Goal: Task Accomplishment & Management: Use online tool/utility

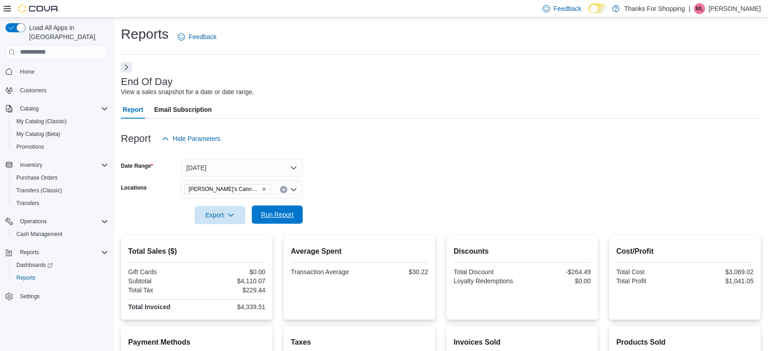
click at [273, 209] on span "Run Report" at bounding box center [277, 214] width 40 height 18
click at [275, 210] on span "Run Report" at bounding box center [277, 214] width 40 height 18
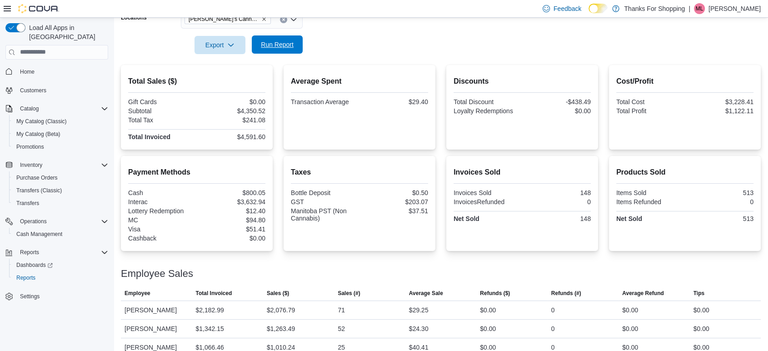
scroll to position [182, 0]
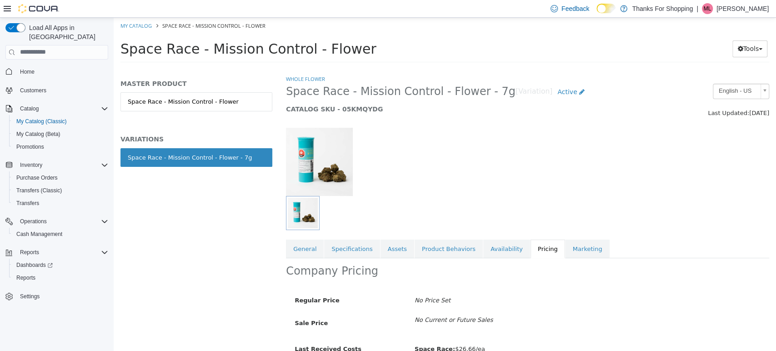
scroll to position [48, 0]
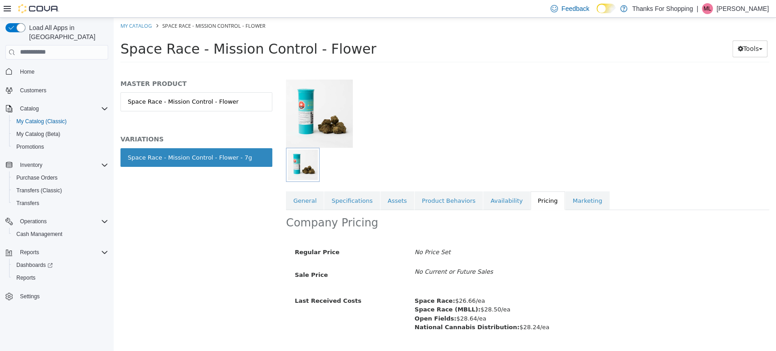
click at [8, 8] on icon at bounding box center [7, 8] width 7 height 5
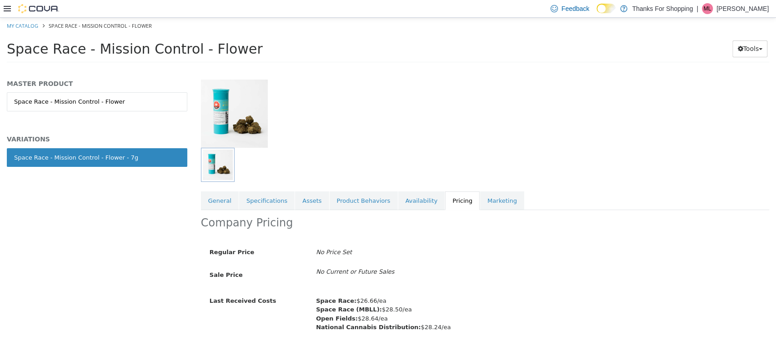
click at [8, 8] on icon at bounding box center [7, 8] width 7 height 5
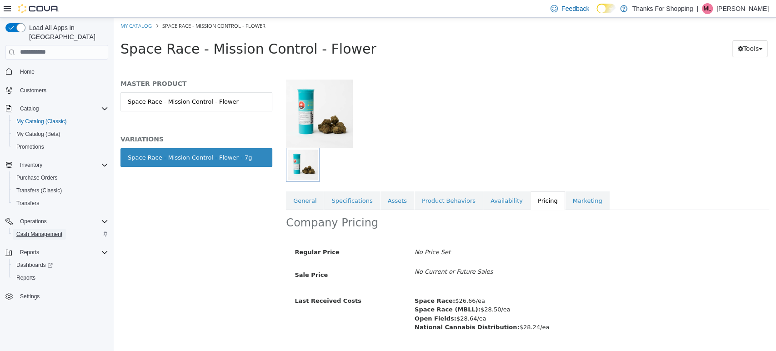
click at [20, 230] on span "Cash Management" at bounding box center [39, 233] width 46 height 7
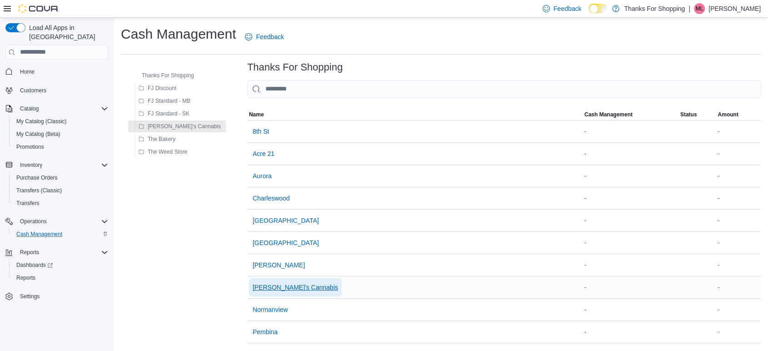
click at [253, 278] on span "[PERSON_NAME]'s Cannabis" at bounding box center [295, 287] width 85 height 18
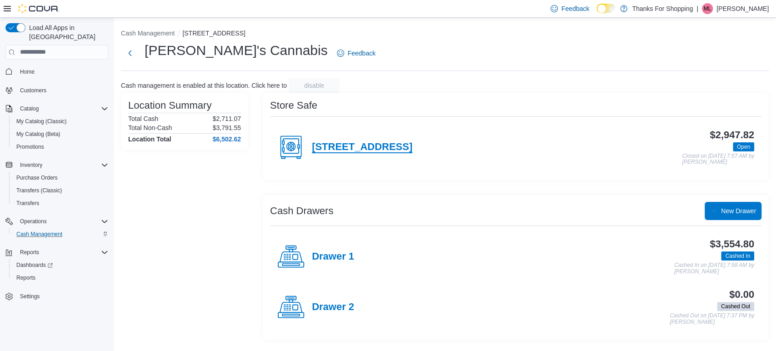
click at [374, 150] on h4 "2367 Ness Avenue" at bounding box center [362, 147] width 100 height 12
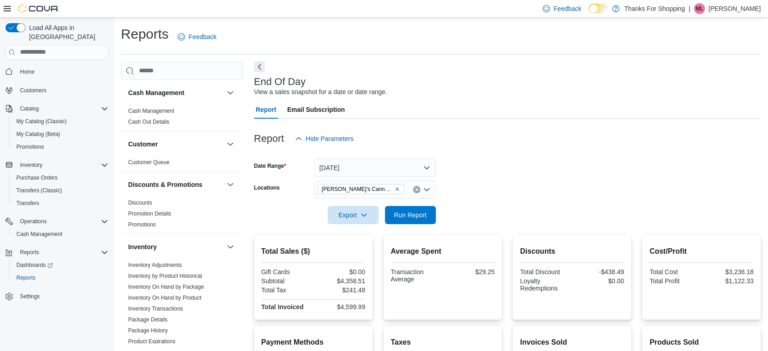
click at [259, 64] on button "Next" at bounding box center [259, 66] width 11 height 11
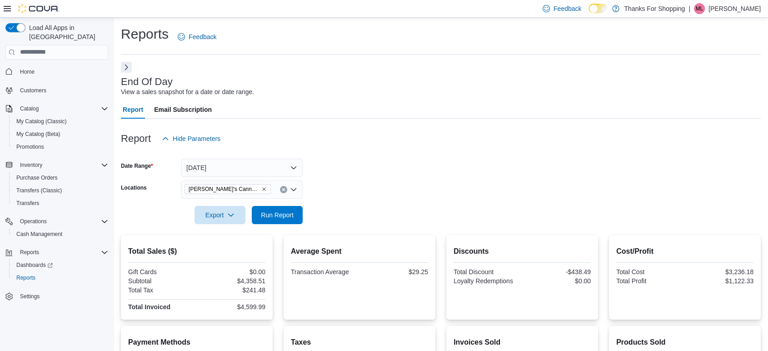
scroll to position [182, 0]
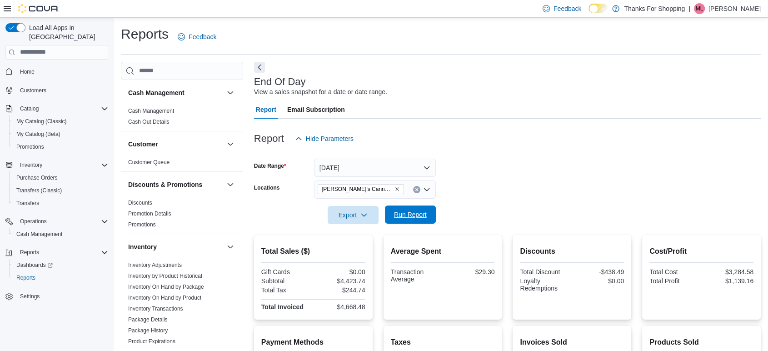
click at [429, 210] on span "Run Report" at bounding box center [410, 214] width 40 height 18
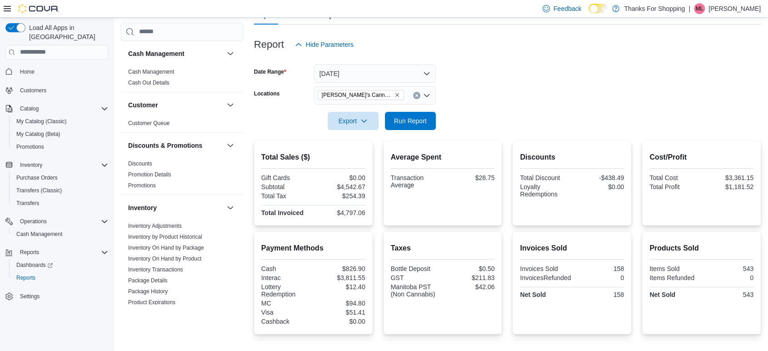
scroll to position [95, 0]
click at [406, 116] on span "Run Report" at bounding box center [410, 119] width 33 height 9
click at [351, 124] on span "Export" at bounding box center [353, 119] width 40 height 18
click at [351, 158] on span "Export to Pdf" at bounding box center [354, 156] width 41 height 7
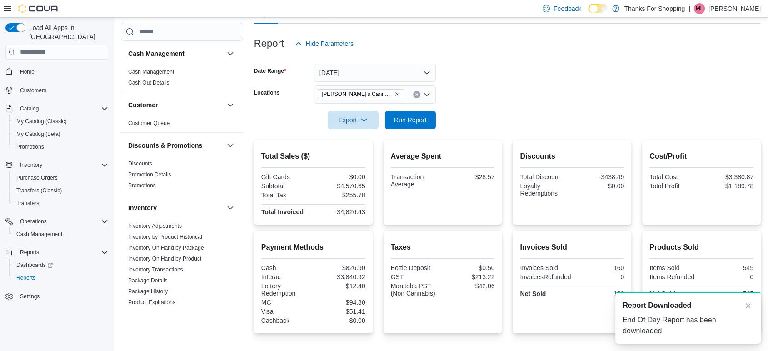
scroll to position [0, 0]
